Goal: Task Accomplishment & Management: Manage account settings

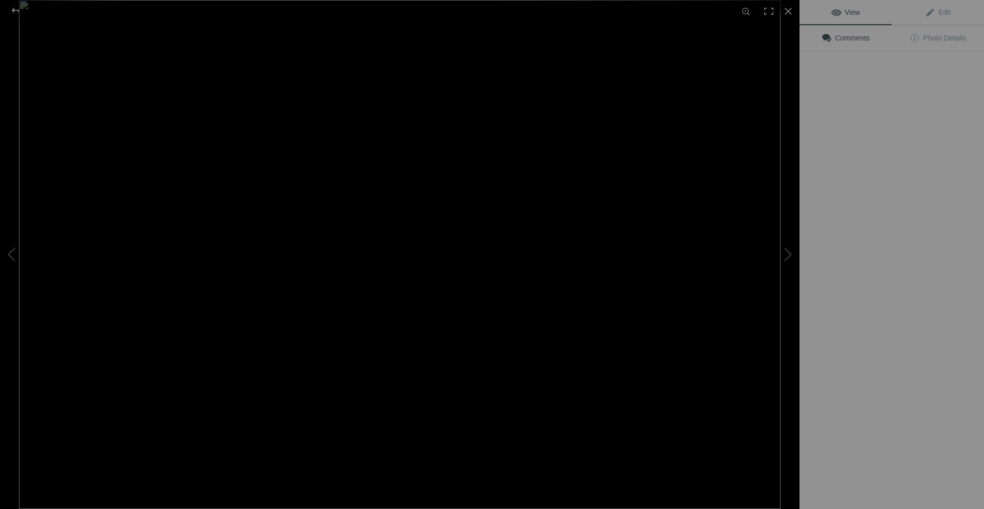
click at [288, 154] on img at bounding box center [400, 254] width 762 height 509
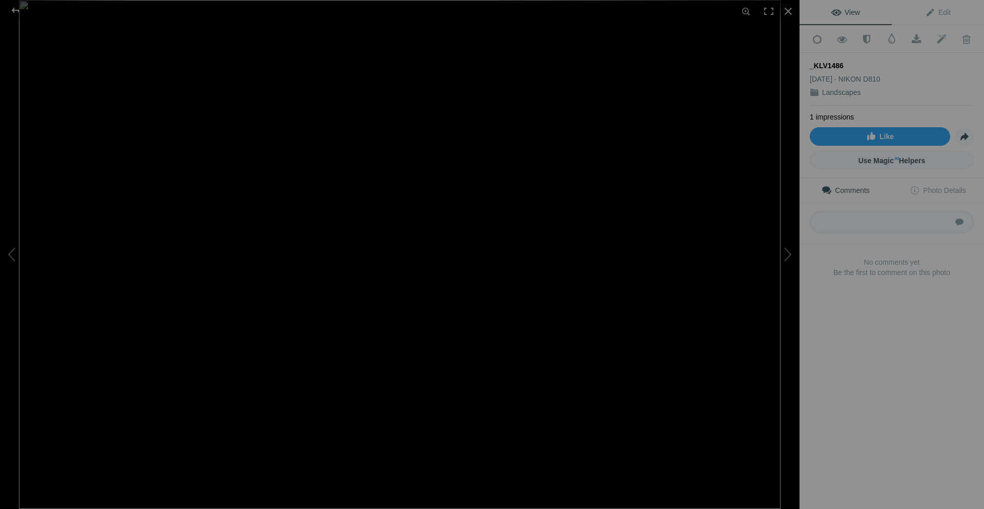
click at [279, 247] on img at bounding box center [400, 254] width 762 height 509
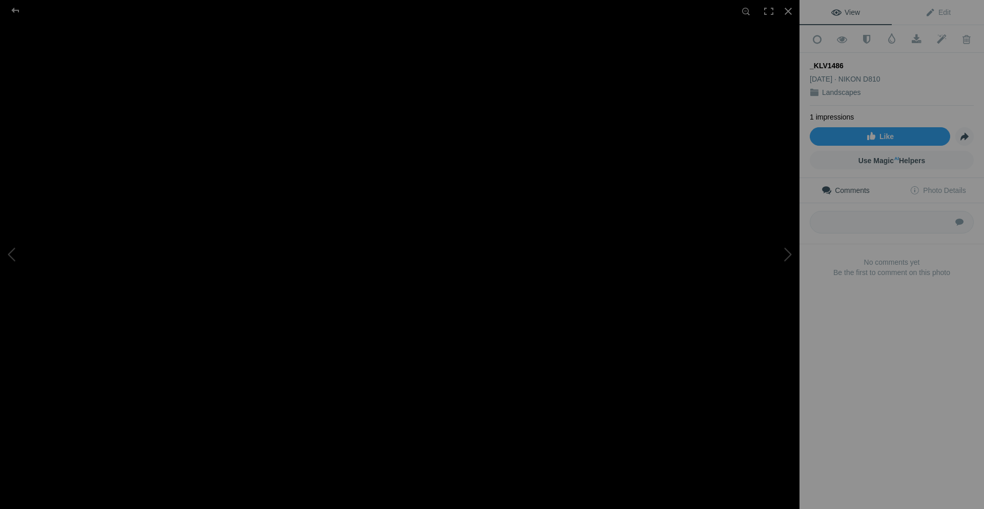
click at [335, 270] on img at bounding box center [638, 268] width 2268 height 1514
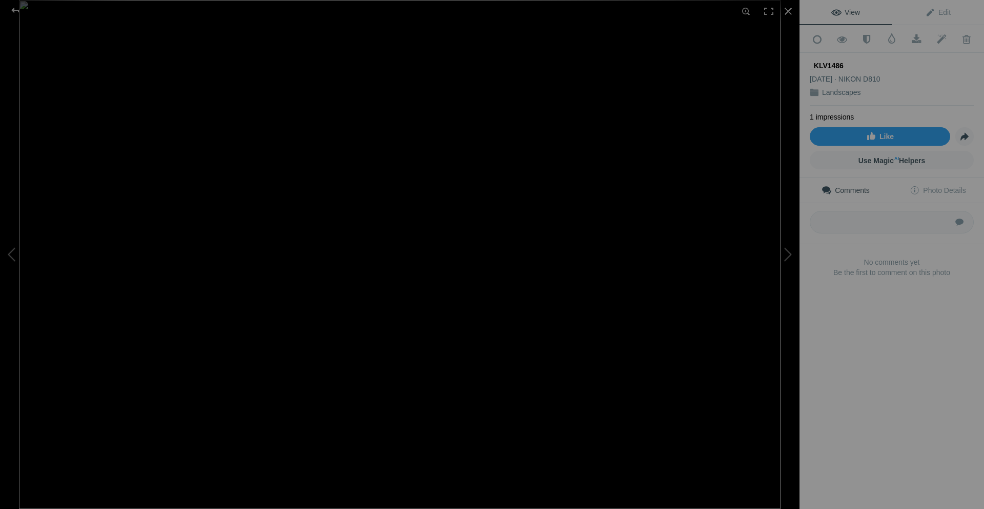
click at [344, 234] on img at bounding box center [400, 254] width 762 height 509
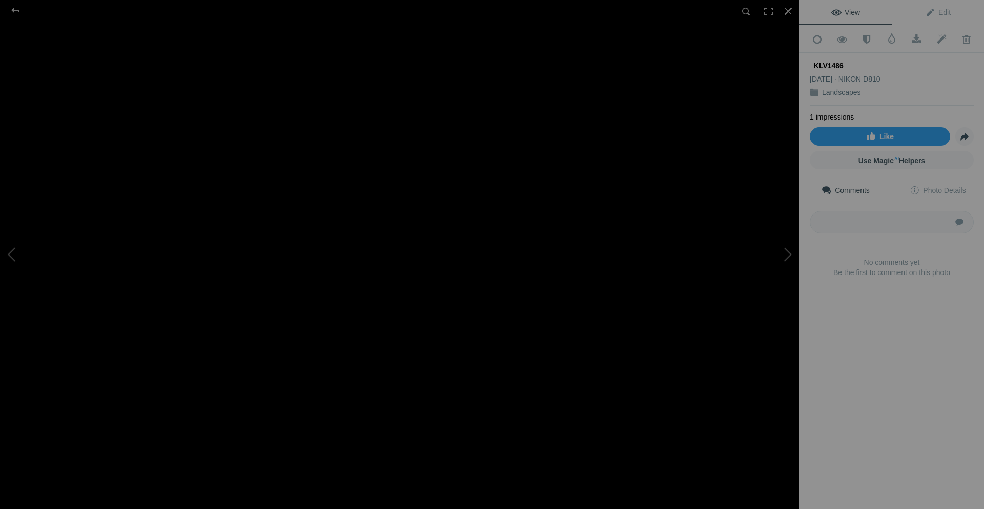
click at [334, 252] on img at bounding box center [512, 293] width 2268 height 1514
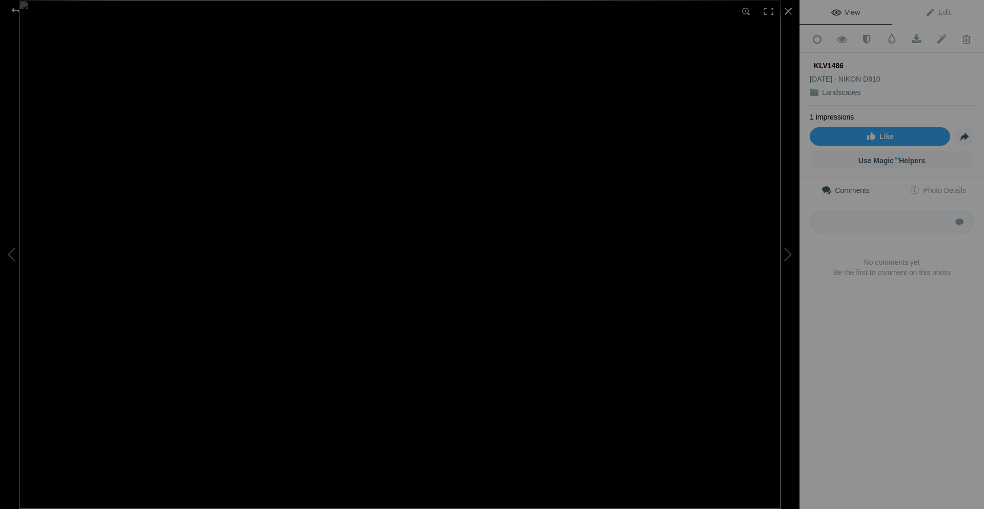
click at [193, 241] on img at bounding box center [400, 254] width 762 height 509
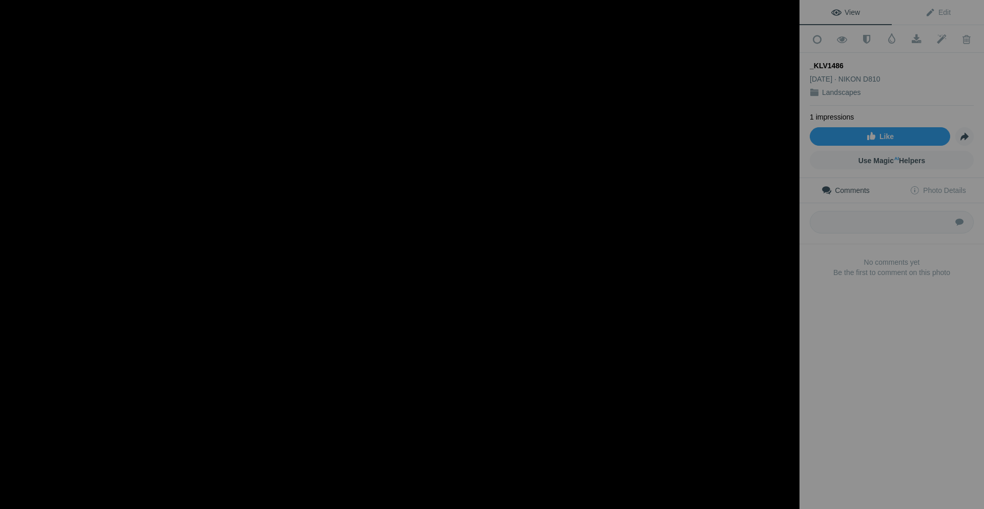
click at [254, 274] on img at bounding box center [809, 281] width 2268 height 1514
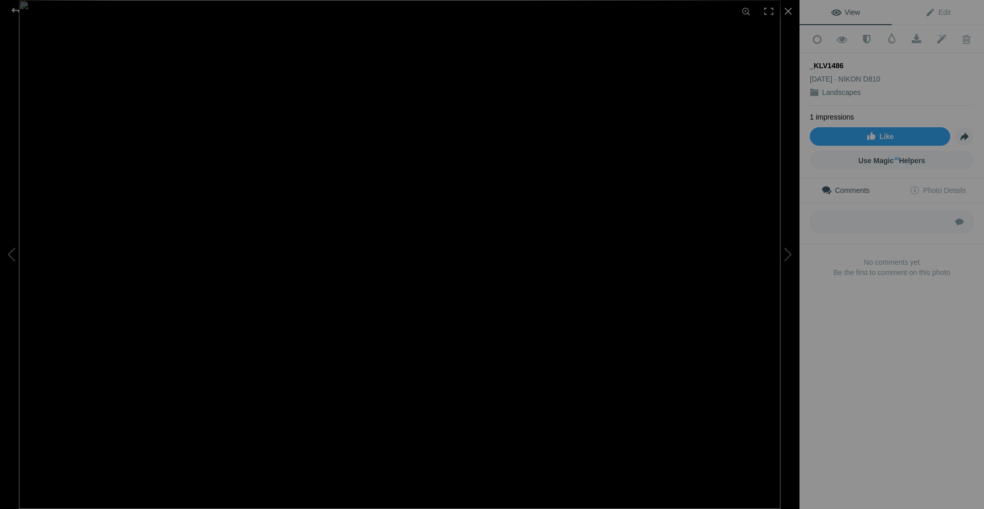
click at [250, 280] on img at bounding box center [400, 254] width 762 height 509
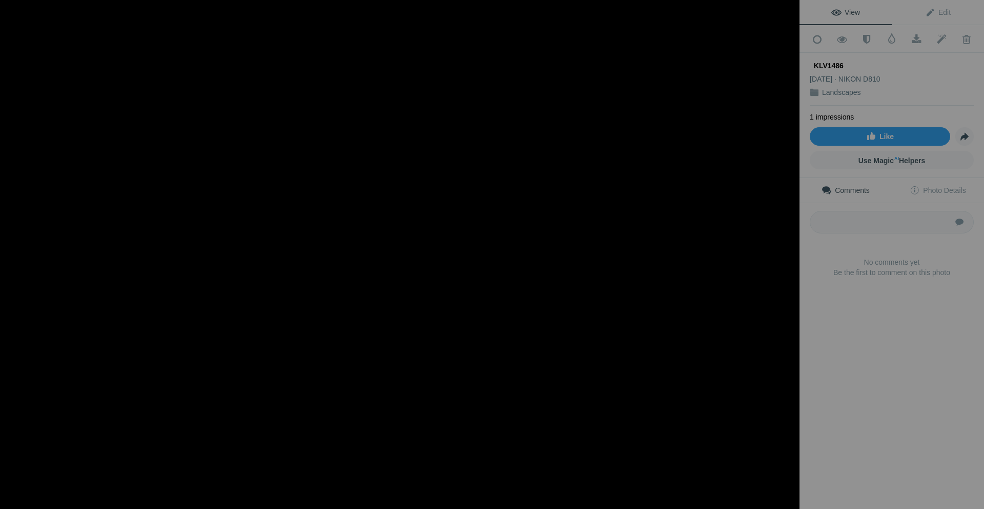
click at [329, 274] on img at bounding box center [697, 203] width 2268 height 1514
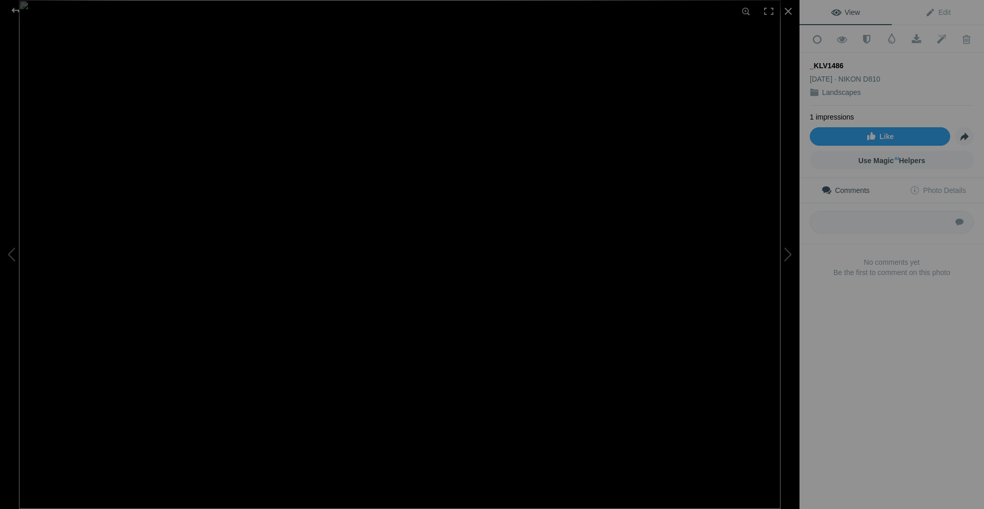
click at [513, 239] on img at bounding box center [400, 254] width 762 height 509
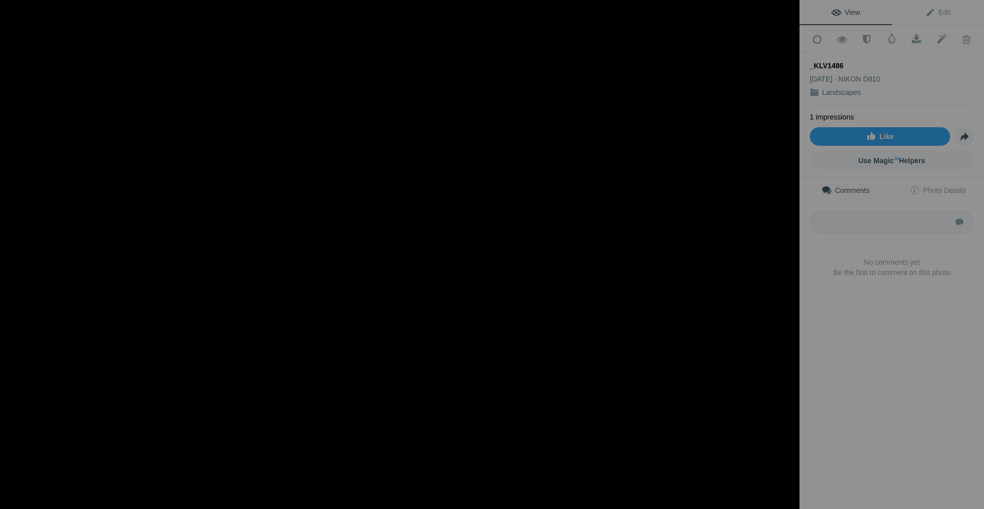
click at [513, 239] on img at bounding box center [177, 284] width 2268 height 1514
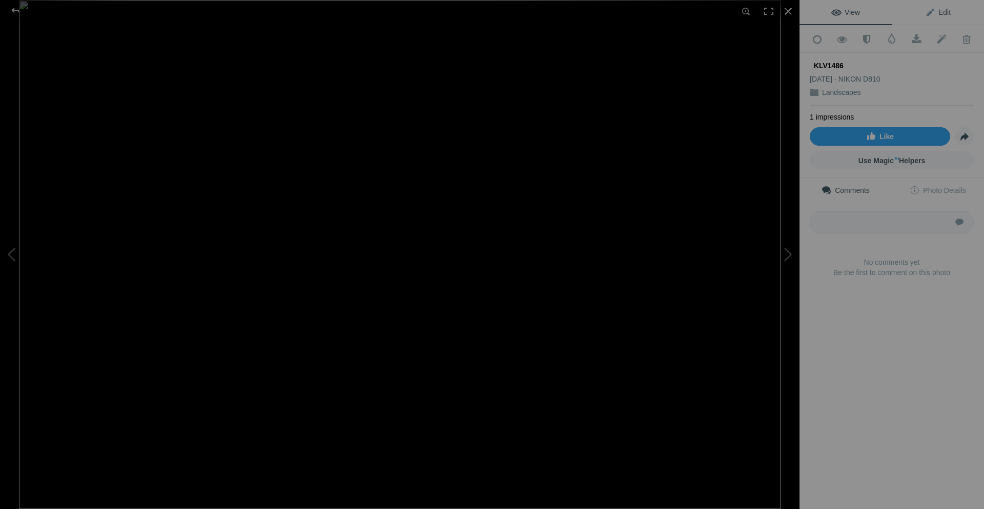
click at [947, 17] on link "Edit" at bounding box center [938, 12] width 92 height 25
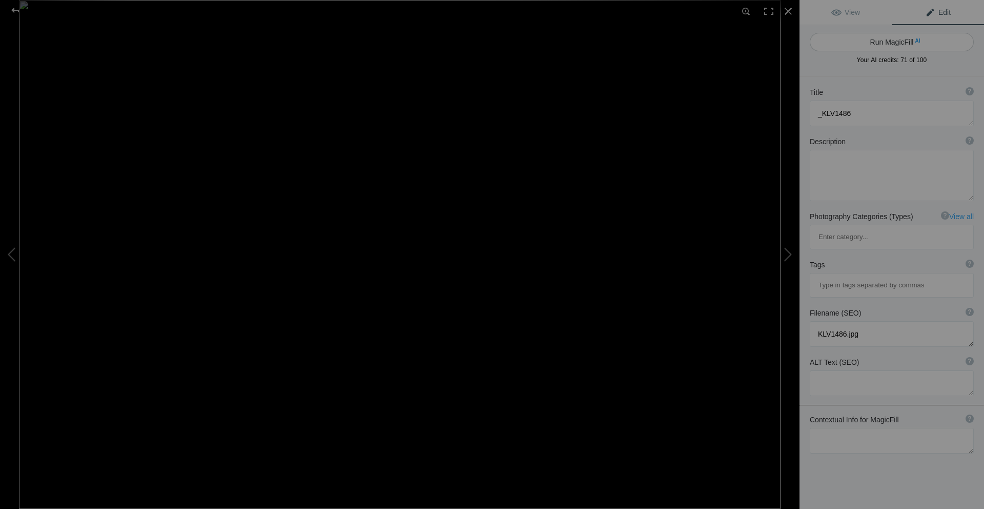
click at [891, 42] on button "Run MagicFill AI" at bounding box center [892, 42] width 164 height 18
type textarea "Serene Coastal Landscape with Rocky Shoreline and Lush Green Trees"
type textarea "This stunning coastal scene captures the beauty of nature, featuring a rocky sh…"
type textarea "serene-coastal-landscape-rocky-shoreline.jpg"
type textarea "A serene coastal landscape featuring a rocky shoreline with lush green trees an…"
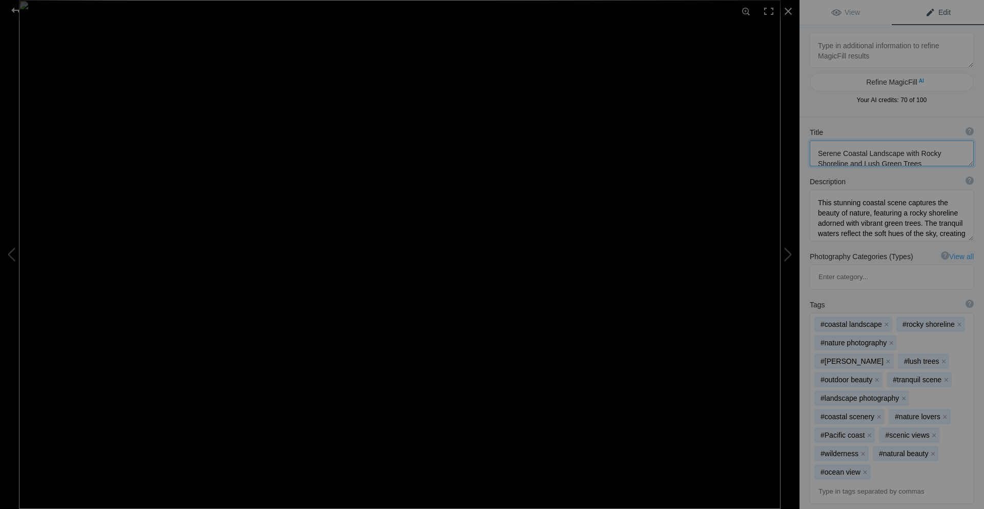
drag, startPoint x: 840, startPoint y: 142, endPoint x: 803, endPoint y: 139, distance: 37.5
click at [803, 139] on div "Title ? Photo title is one of the highest used Search Engine ranking criteria a…" at bounding box center [892, 146] width 185 height 49
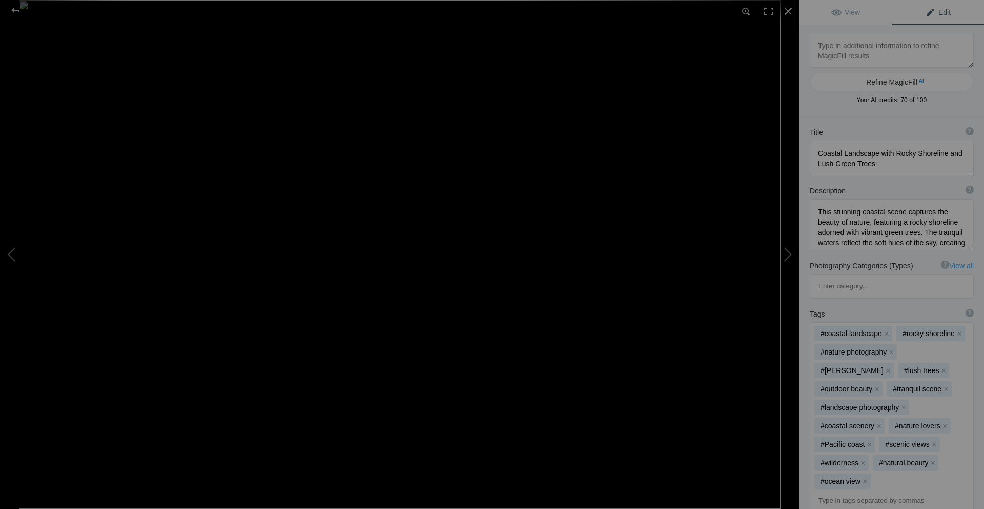
click at [932, 8] on span "Edit" at bounding box center [939, 12] width 26 height 8
drag, startPoint x: 892, startPoint y: 165, endPoint x: 818, endPoint y: 152, distance: 74.3
click at [818, 152] on textarea at bounding box center [892, 157] width 164 height 35
paste textarea "Sentinels of the Tidal Shore"
click at [848, 155] on textarea at bounding box center [892, 157] width 164 height 34
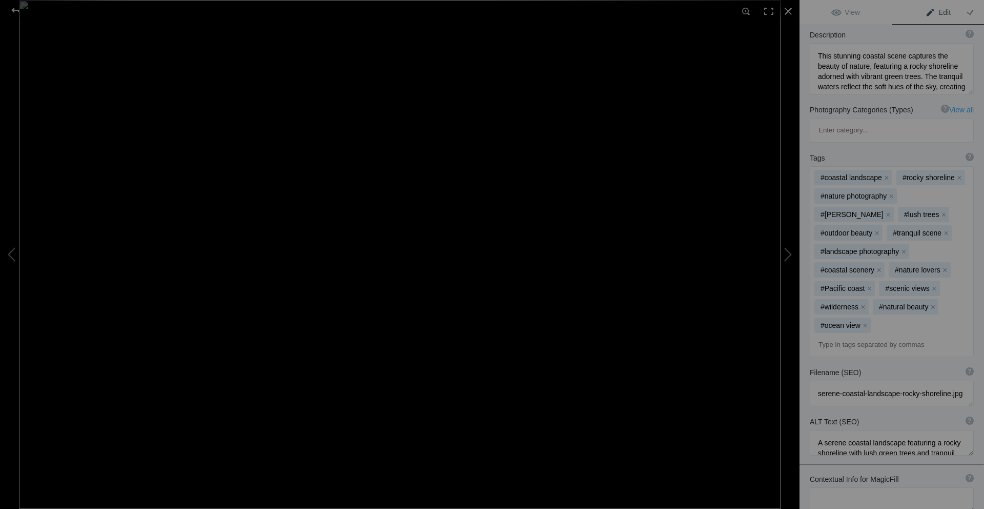
scroll to position [222, 0]
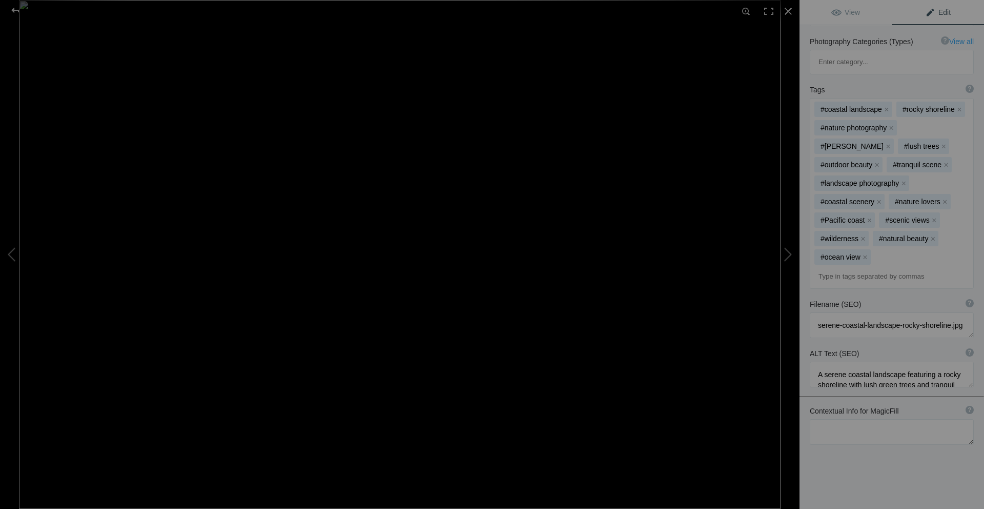
type textarea "Sentinel of the Tidal Shore"
click at [853, 419] on textarea at bounding box center [892, 432] width 164 height 26
paste textarea "Sentinels of the Tidal Shore"
click at [847, 419] on textarea at bounding box center [892, 432] width 164 height 26
click at [908, 419] on textarea at bounding box center [892, 432] width 164 height 26
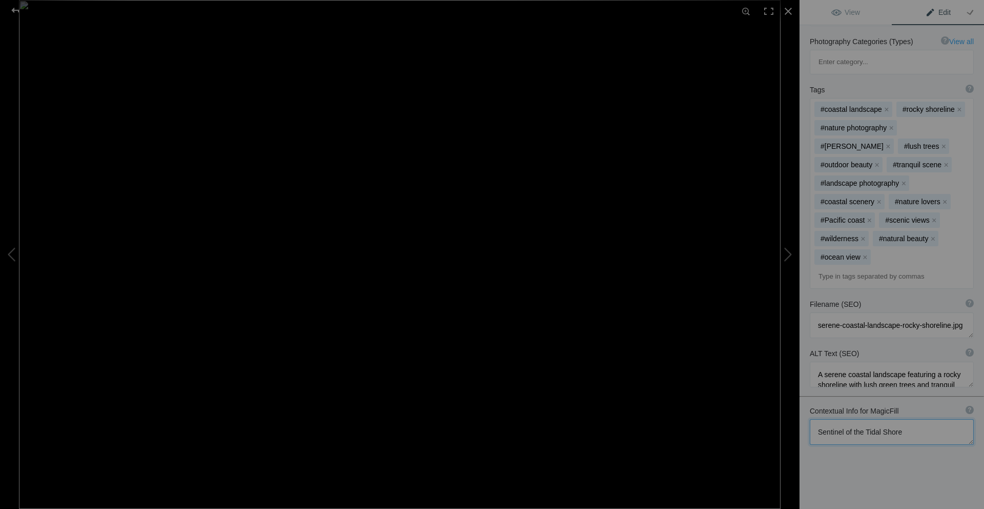
scroll to position [0, 0]
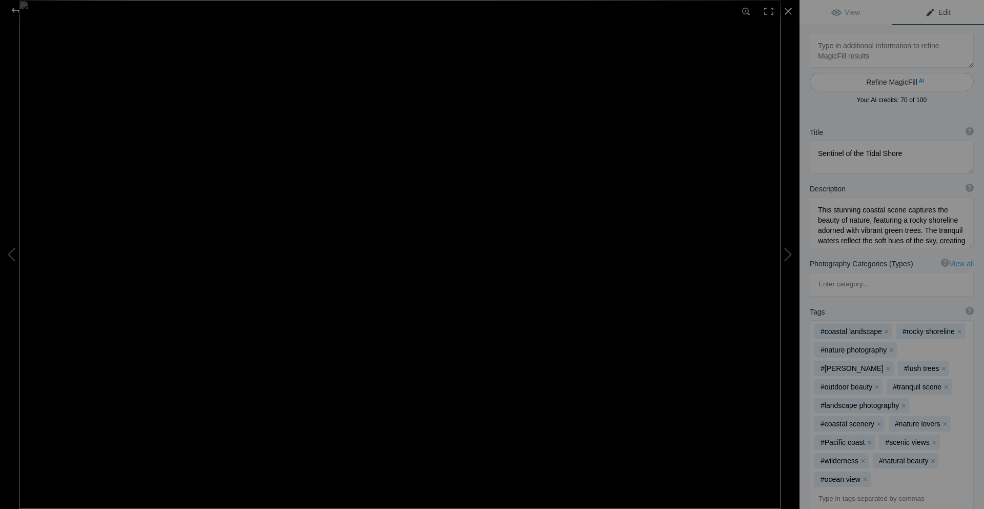
type textarea "Sentinel of the Tidal Shore"
click at [890, 83] on button "Refine MagicFill AI" at bounding box center [892, 82] width 164 height 18
click at [15, 12] on div at bounding box center [15, 10] width 37 height 21
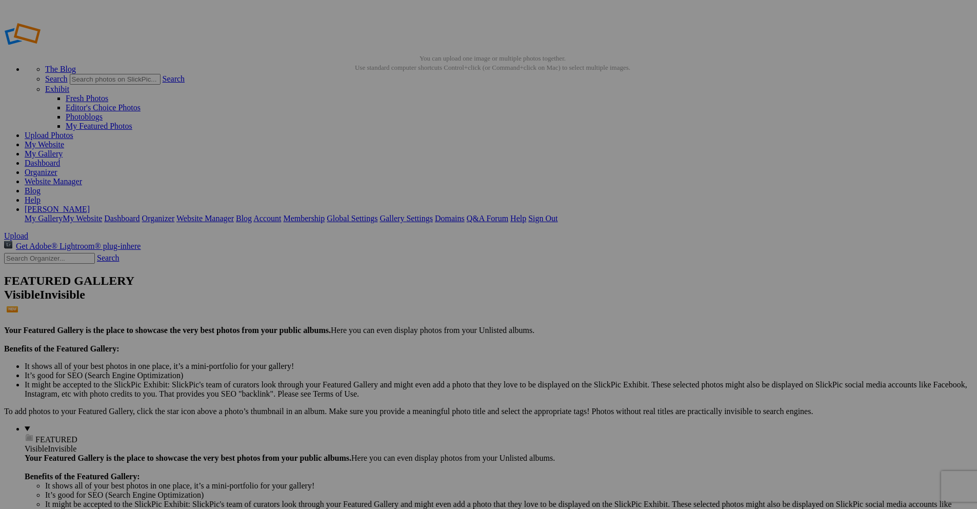
drag, startPoint x: 303, startPoint y: 186, endPoint x: 269, endPoint y: 185, distance: 33.9
paste input "Sentinels of the Tidal Shore"
type input "Sentinel of the Tidal Shore"
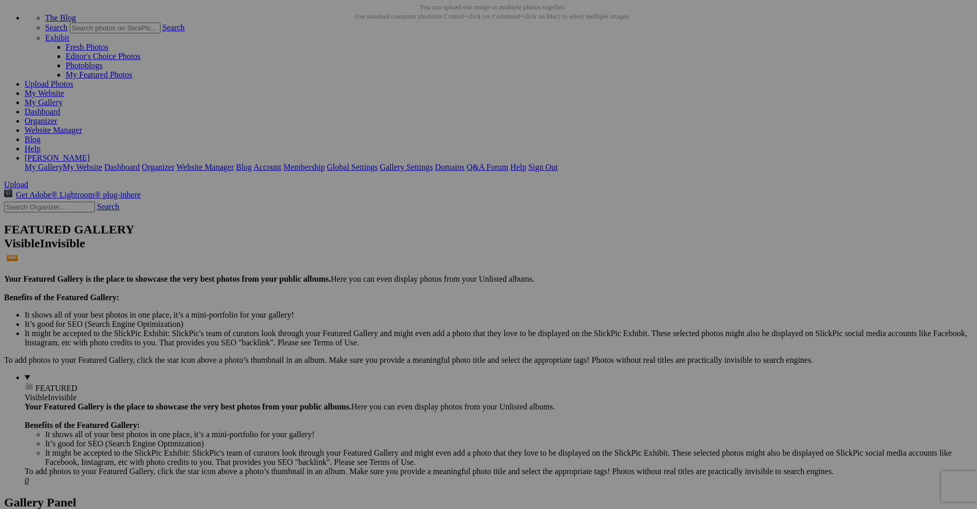
scroll to position [0, 1]
drag, startPoint x: 430, startPoint y: 152, endPoint x: 537, endPoint y: 158, distance: 107.3
paste input "Twilight Over Still Waters"
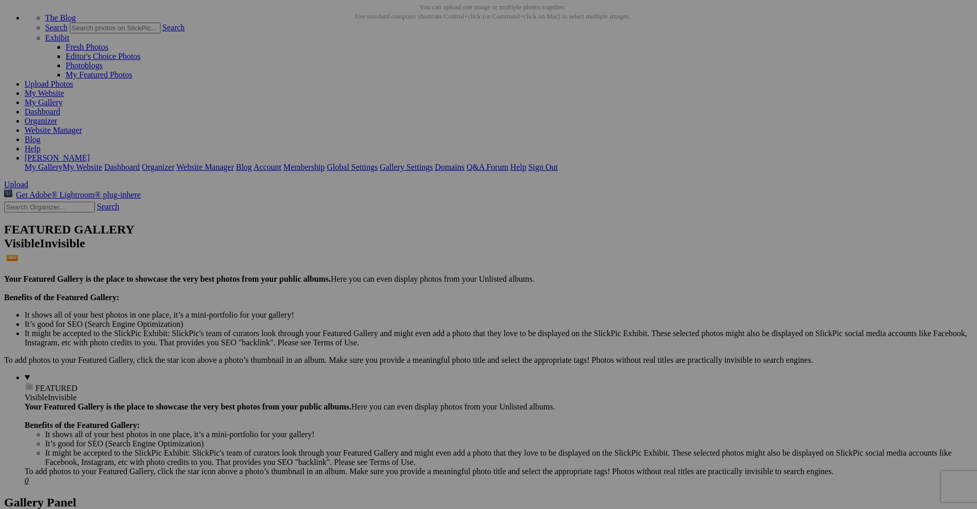
type input "Twilight Over Still Waters"
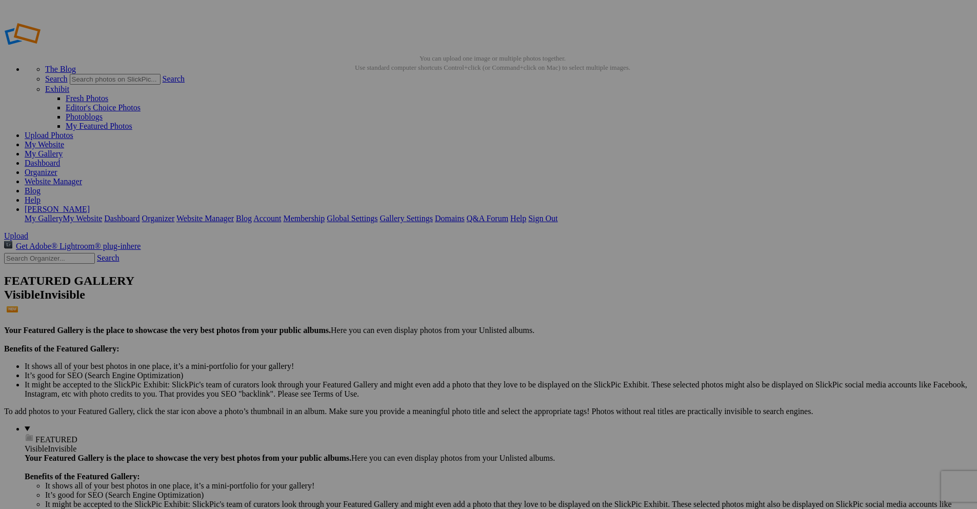
drag, startPoint x: 506, startPoint y: 186, endPoint x: 461, endPoint y: 187, distance: 44.6
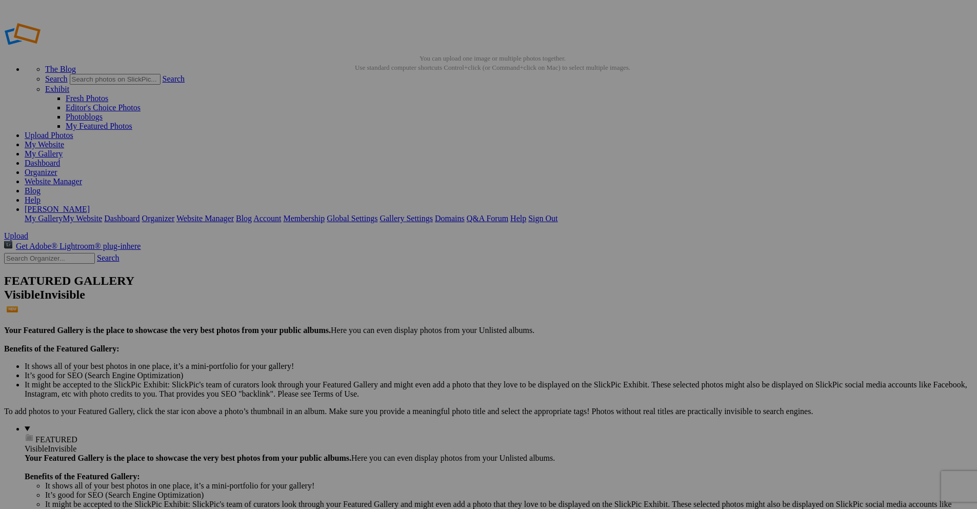
scroll to position [0, 10]
drag, startPoint x: 430, startPoint y: 186, endPoint x: 529, endPoint y: 189, distance: 98.5
paste input "First Light in the [GEOGRAPHIC_DATA]"
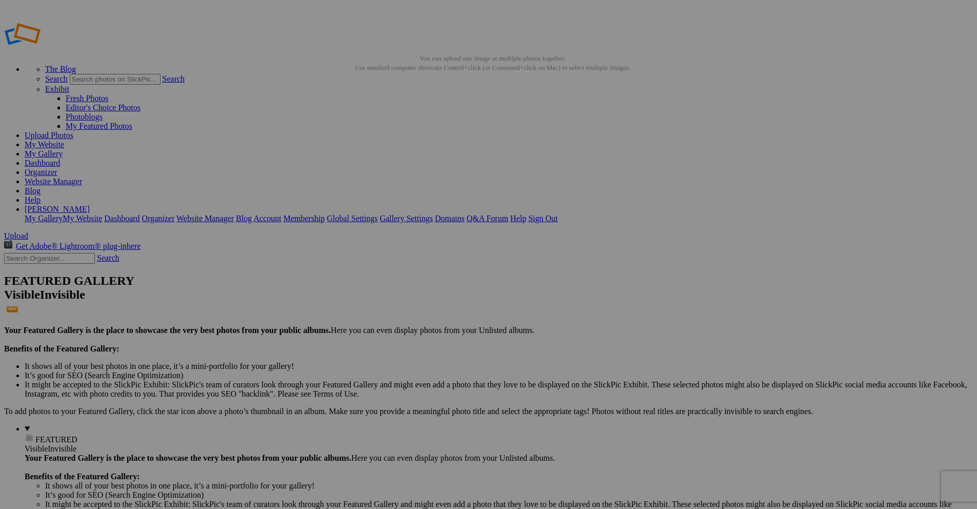
type input "First Light in the [GEOGRAPHIC_DATA]"
